Goal: Information Seeking & Learning: Learn about a topic

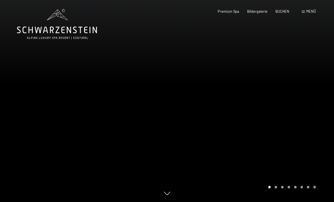
click at [312, 14] on div "Menü" at bounding box center [309, 11] width 14 height 5
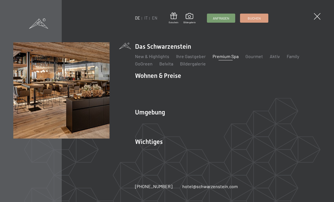
click at [312, 11] on div "DE IT EN Gutschein Bildergalerie Anfragen Buchen DE IT EN Das Schwarzenstein Ne…" at bounding box center [167, 101] width 334 height 202
click at [275, 58] on link "Aktiv" at bounding box center [275, 56] width 10 height 5
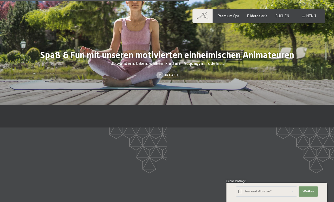
scroll to position [707, 0]
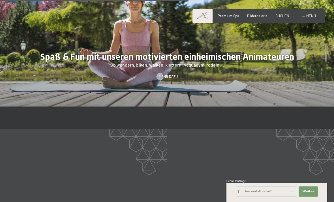
click at [308, 15] on span "Menü" at bounding box center [311, 16] width 10 height 5
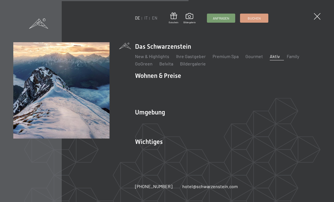
click at [233, 121] on link "Wandern & Sommer" at bounding box center [215, 121] width 39 height 5
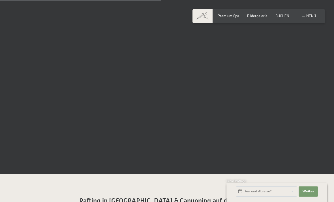
scroll to position [1337, 0]
click at [231, 14] on span "Premium Spa" at bounding box center [229, 16] width 22 height 5
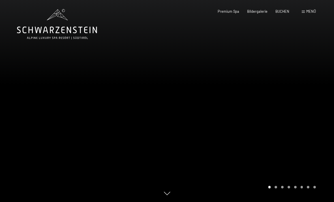
click at [312, 9] on span "Menü" at bounding box center [311, 11] width 10 height 5
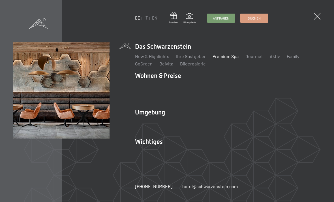
click at [232, 151] on link "Webcam & Wetter" at bounding box center [229, 151] width 36 height 5
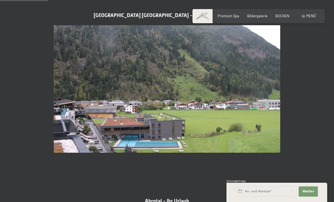
scroll to position [225, 0]
click at [248, 121] on img at bounding box center [167, 88] width 227 height 127
click at [246, 125] on img at bounding box center [167, 88] width 227 height 127
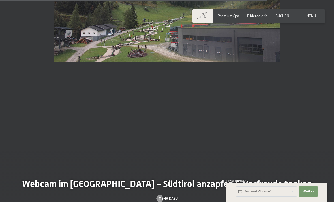
scroll to position [1243, 0]
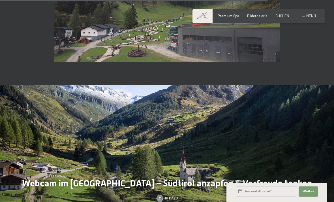
click at [263, 14] on span "Bildergalerie" at bounding box center [257, 16] width 20 height 5
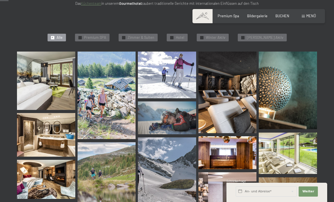
scroll to position [123, 0]
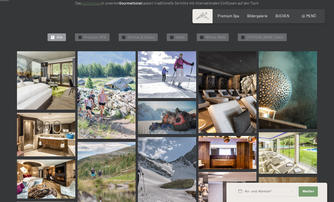
click at [235, 112] on img at bounding box center [228, 92] width 58 height 82
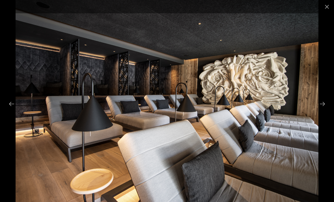
click at [321, 109] on button "Next slide" at bounding box center [323, 103] width 12 height 11
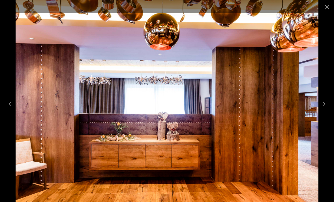
click at [323, 109] on button "Next slide" at bounding box center [323, 103] width 12 height 11
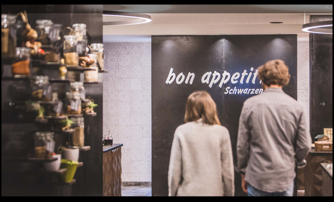
click at [320, 109] on button "Next slide" at bounding box center [323, 103] width 12 height 11
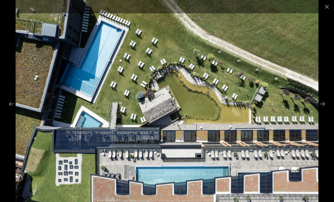
click at [317, 109] on button "Next slide" at bounding box center [323, 103] width 12 height 11
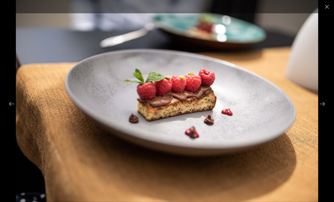
click at [321, 109] on button "Next slide" at bounding box center [323, 103] width 12 height 11
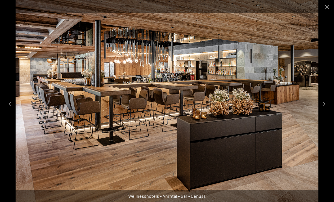
click at [320, 109] on button "Next slide" at bounding box center [323, 103] width 12 height 11
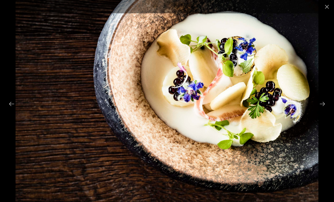
click at [324, 109] on button "Next slide" at bounding box center [323, 103] width 12 height 11
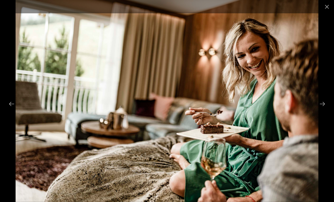
click at [321, 109] on button "Next slide" at bounding box center [323, 103] width 12 height 11
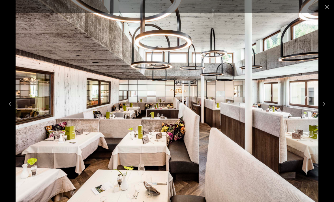
click at [329, 12] on button "Close gallery" at bounding box center [327, 6] width 14 height 13
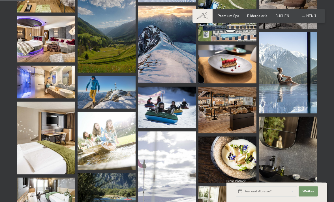
scroll to position [358, 0]
click at [311, 17] on span "Menü" at bounding box center [311, 16] width 10 height 5
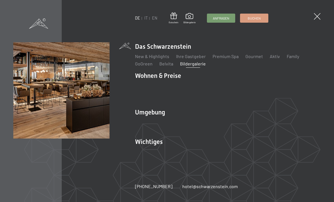
scroll to position [545, 0]
click at [258, 59] on link "Gourmet" at bounding box center [255, 56] width 18 height 5
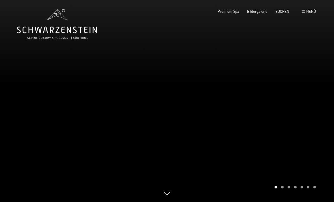
click at [315, 10] on span "Menü" at bounding box center [311, 11] width 10 height 5
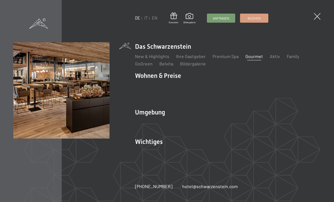
click at [149, 66] on link "GoGreen" at bounding box center [144, 63] width 18 height 5
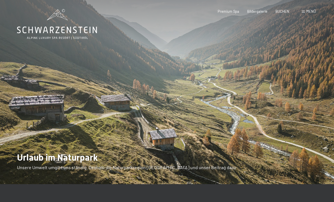
click at [311, 11] on span "Menü" at bounding box center [311, 11] width 10 height 5
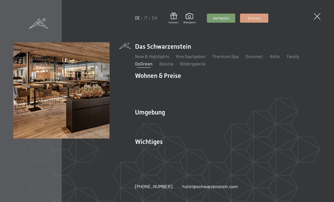
click at [233, 58] on link "Premium Spa" at bounding box center [226, 56] width 26 height 5
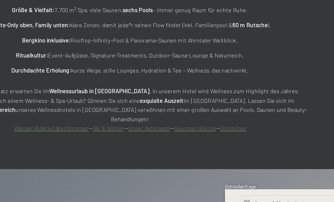
scroll to position [259, 0]
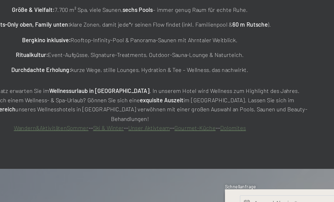
click at [166, 142] on link "Unser Aktivteam" at bounding box center [179, 144] width 26 height 5
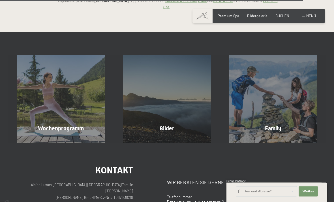
scroll to position [1121, 0]
click at [73, 103] on div "Wochenprogramm Mehr erfahren" at bounding box center [61, 99] width 106 height 88
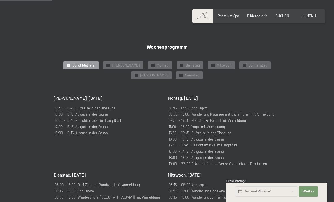
scroll to position [286, 0]
click at [78, 63] on span "Durchblättern" at bounding box center [83, 65] width 23 height 5
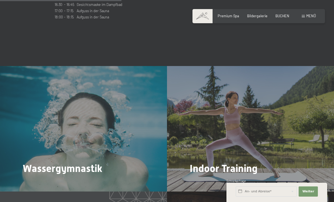
scroll to position [663, 0]
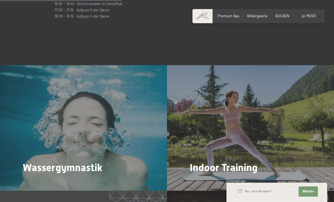
click at [37, 145] on div "Wassergymnastik Mehr dazu" at bounding box center [83, 127] width 167 height 125
click at [36, 181] on span "Mehr dazu" at bounding box center [34, 183] width 19 height 5
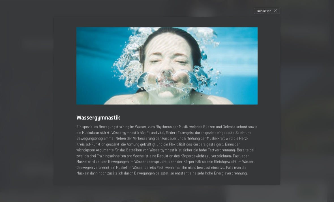
scroll to position [919, 0]
click at [271, 14] on div "schließen" at bounding box center [267, 11] width 26 height 6
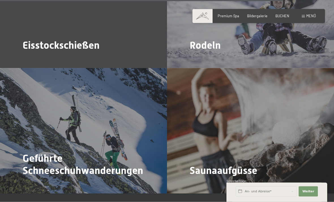
scroll to position [1538, 0]
click at [208, 183] on span "Mehr dazu" at bounding box center [201, 185] width 19 height 5
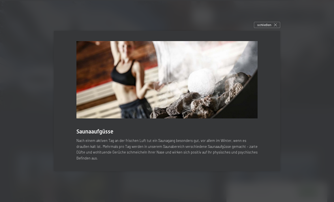
scroll to position [1624, 0]
click at [270, 27] on span "schließen" at bounding box center [264, 24] width 14 height 5
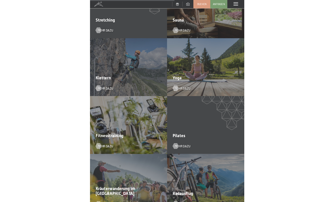
scroll to position [1019, 0]
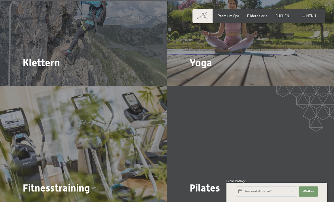
click at [199, 76] on span "Mehr dazu" at bounding box center [201, 78] width 19 height 5
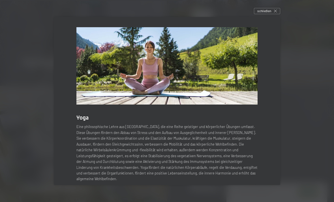
click at [255, 152] on p "Eine philosophische Lehre aus [GEOGRAPHIC_DATA], die eine Reihe geistiger und k…" at bounding box center [166, 153] width 181 height 58
click at [269, 13] on span "schließen" at bounding box center [264, 10] width 14 height 5
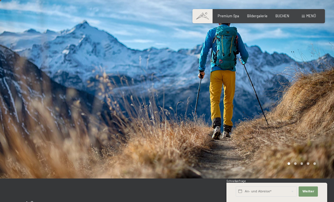
scroll to position [0, 0]
